Goal: Information Seeking & Learning: Learn about a topic

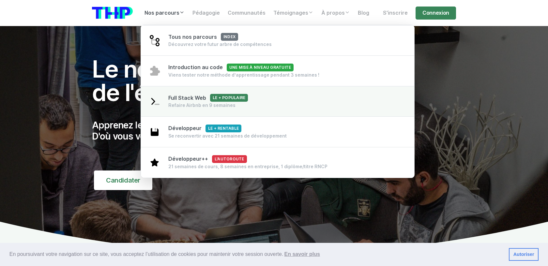
click at [228, 100] on span "Le + populaire" at bounding box center [229, 98] width 38 height 8
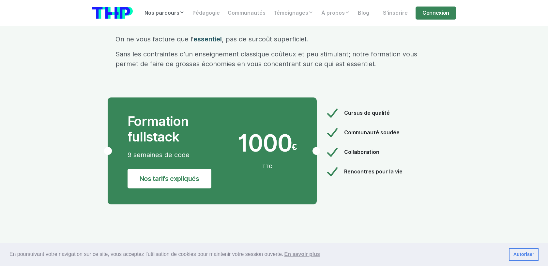
scroll to position [3417, 0]
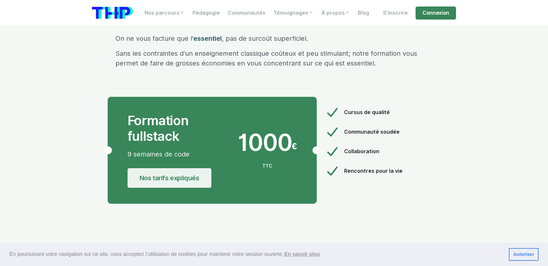
click at [184, 168] on link "Nos tarifs expliqués" at bounding box center [169, 178] width 84 height 20
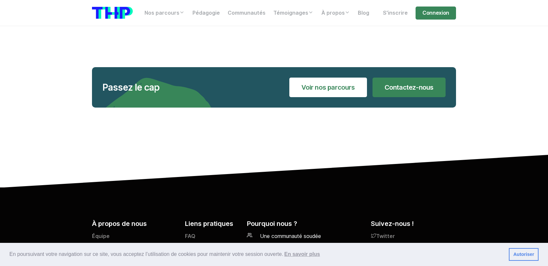
scroll to position [1376, 0]
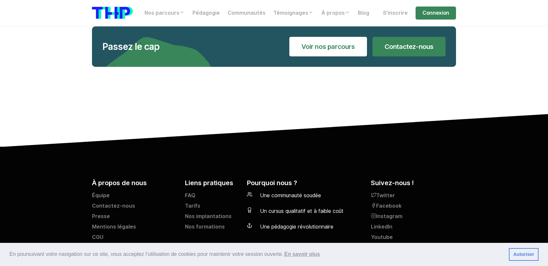
click at [523, 256] on link "Autoriser" at bounding box center [523, 254] width 30 height 13
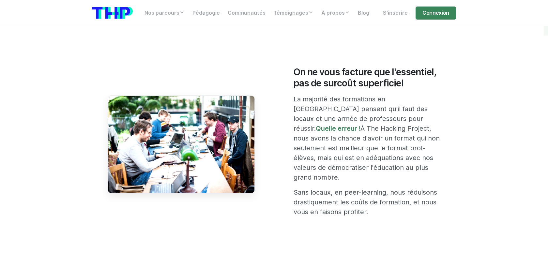
scroll to position [0, 0]
